Goal: Navigation & Orientation: Find specific page/section

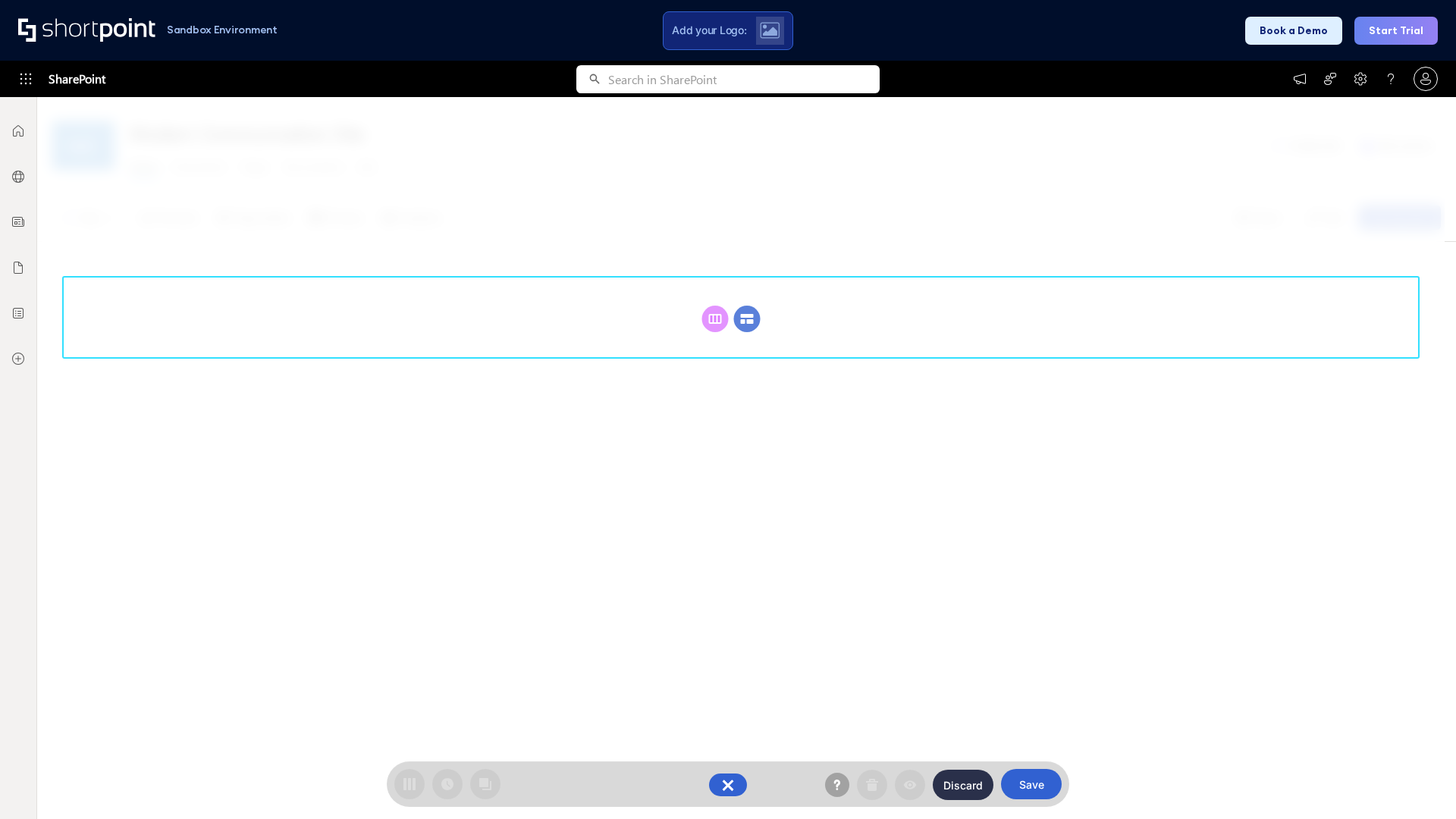
click at [747, 319] on circle at bounding box center [747, 319] width 26 height 26
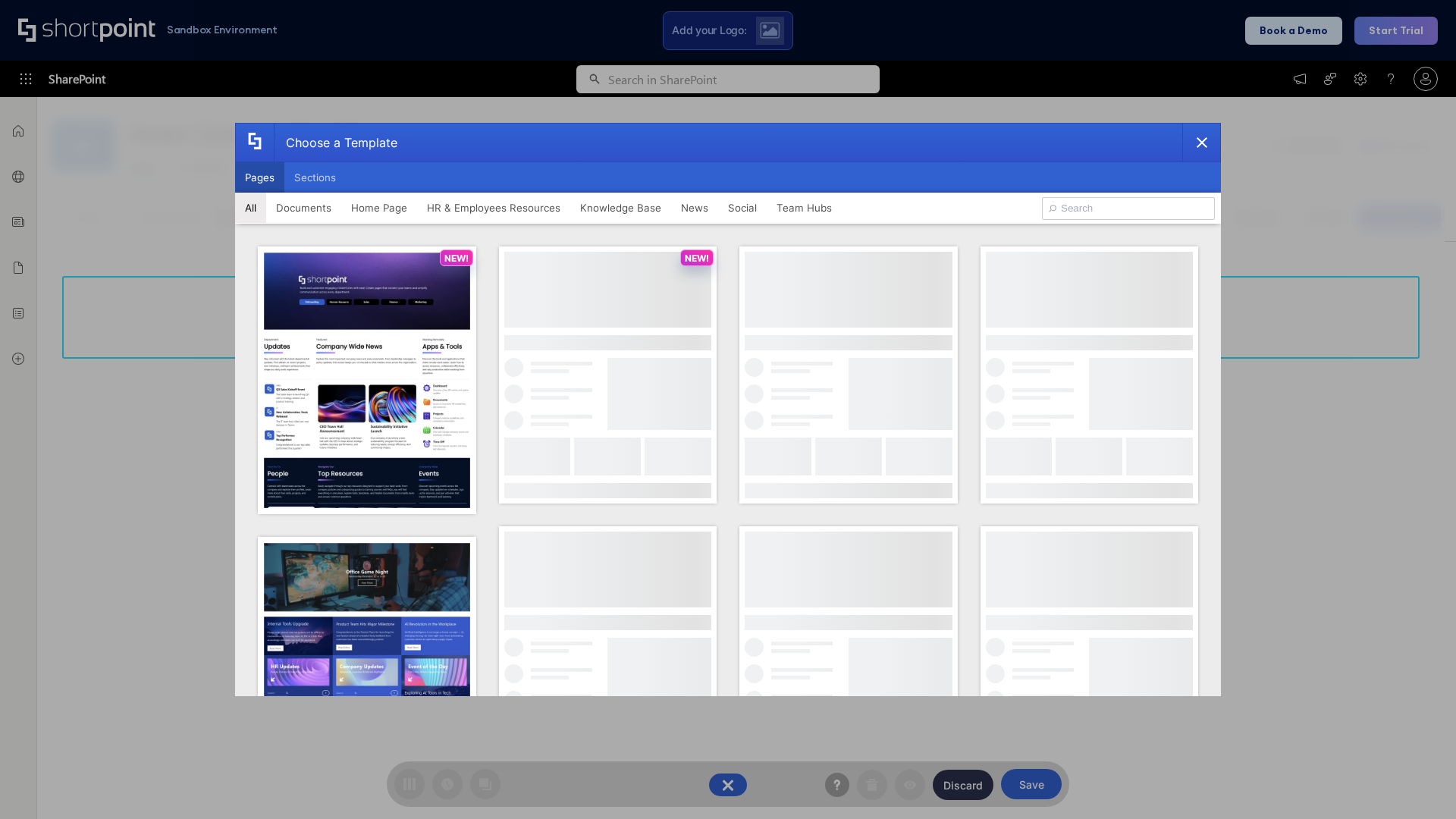
click at [260, 177] on button "Pages" at bounding box center [260, 177] width 49 height 30
type input "Team Hub 2"
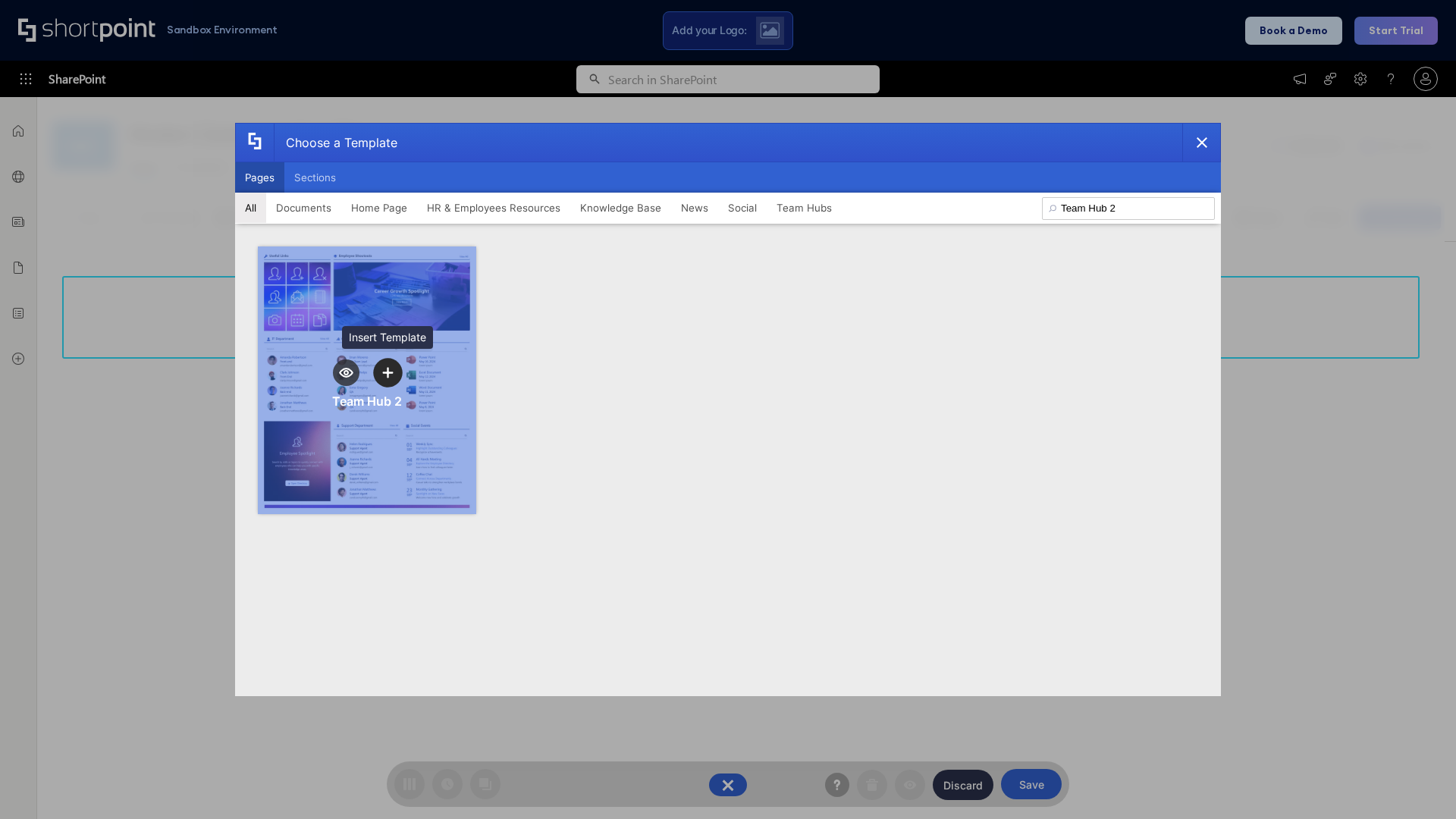
click at [388, 372] on icon "template selector" at bounding box center [388, 372] width 11 height 11
